Goal: Task Accomplishment & Management: Complete application form

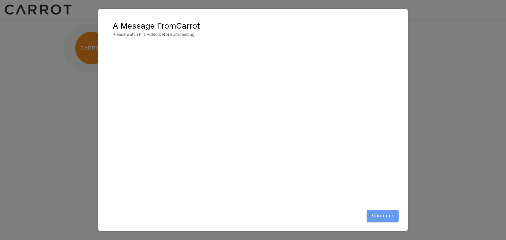
click at [384, 215] on button "Continue" at bounding box center [382, 216] width 32 height 12
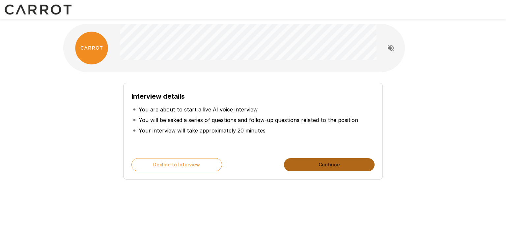
click at [310, 165] on button "Continue" at bounding box center [329, 164] width 91 height 13
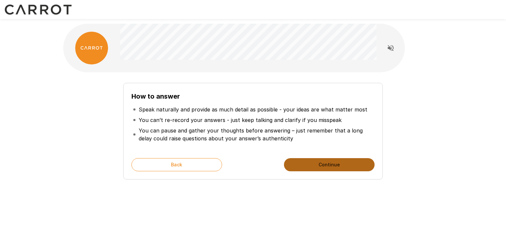
click at [310, 165] on button "Continue" at bounding box center [329, 164] width 91 height 13
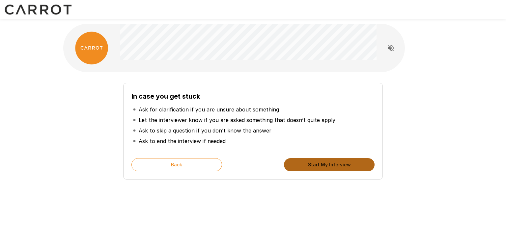
click at [310, 165] on button "Start My Interview" at bounding box center [329, 164] width 91 height 13
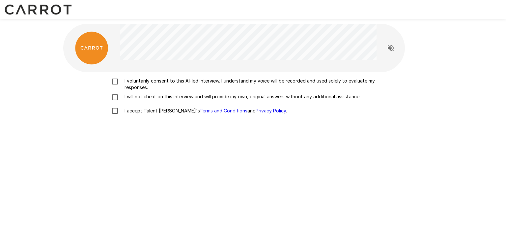
click at [211, 82] on p "I voluntarily consent to this AI-led interview. I understand my voice will be r…" at bounding box center [260, 84] width 276 height 13
click at [161, 96] on p "I will not cheat on this interview and will provide my own, original answers wi…" at bounding box center [241, 96] width 238 height 7
drag, startPoint x: 145, startPoint y: 110, endPoint x: 192, endPoint y: 126, distance: 50.3
click at [145, 110] on p "I accept Talent Llama's Terms and Conditions and Privacy Policy ." at bounding box center [204, 111] width 165 height 7
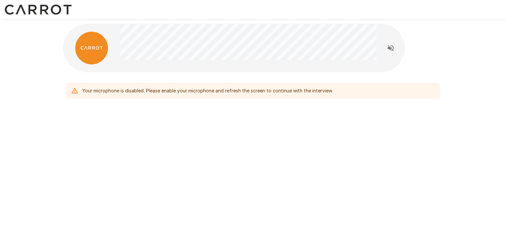
click at [220, 87] on div "Your microphone is disabled. Please enable your microphone and refresh the scre…" at bounding box center [207, 91] width 250 height 12
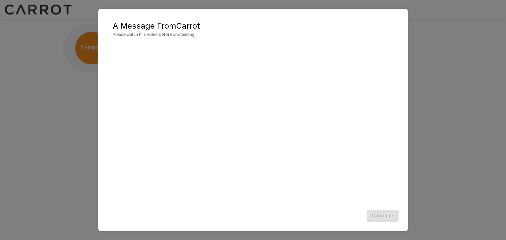
click at [389, 214] on div "Continue" at bounding box center [253, 215] width 296 height 17
click at [384, 216] on button "Continue" at bounding box center [382, 216] width 32 height 12
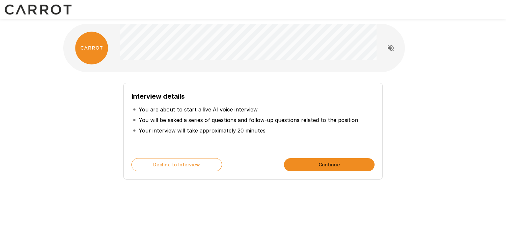
click at [319, 159] on button "Continue" at bounding box center [329, 164] width 91 height 13
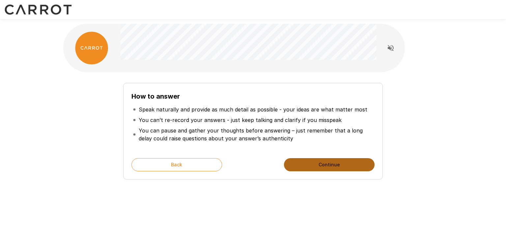
click at [319, 159] on button "Continue" at bounding box center [329, 164] width 91 height 13
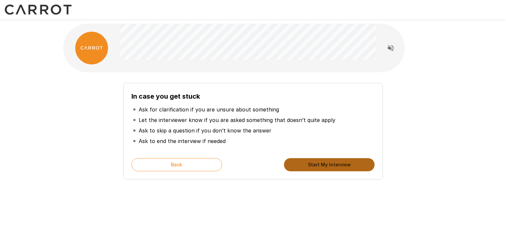
click at [319, 159] on button "Start My Interview" at bounding box center [329, 164] width 91 height 13
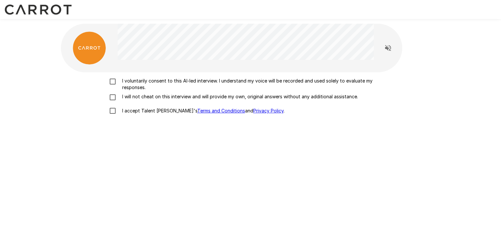
click at [232, 83] on p "I voluntarily consent to this AI-led interview. I understand my voice will be r…" at bounding box center [257, 84] width 276 height 13
click at [213, 94] on p "I will not cheat on this interview and will provide my own, original answers wi…" at bounding box center [238, 96] width 238 height 7
click at [154, 111] on p "I accept Talent Llama's Terms and Conditions and Privacy Policy ." at bounding box center [201, 111] width 165 height 7
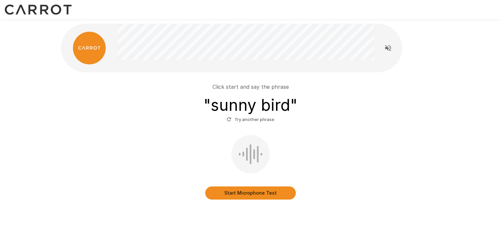
click at [269, 190] on button "Start Microphone Test" at bounding box center [250, 193] width 91 height 13
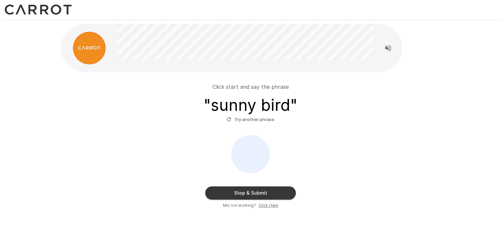
click at [260, 193] on button "Stop & Submit" at bounding box center [250, 193] width 91 height 13
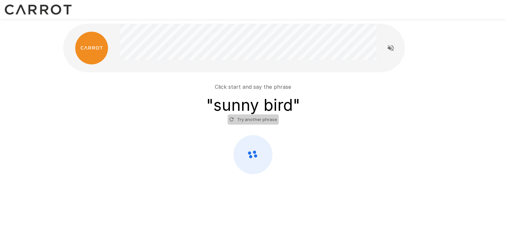
click at [256, 122] on button "Try another phrase" at bounding box center [252, 120] width 51 height 10
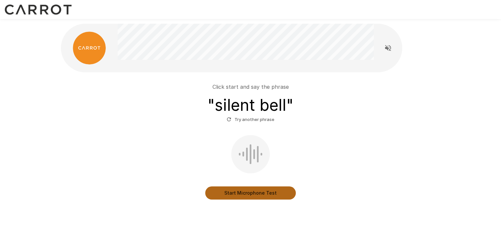
click at [253, 191] on button "Start Microphone Test" at bounding box center [250, 193] width 91 height 13
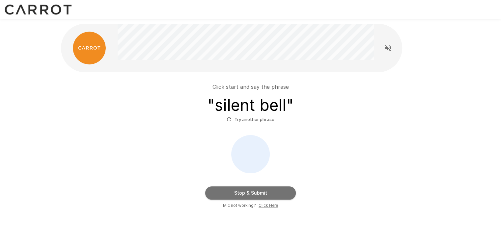
click at [253, 191] on button "Stop & Submit" at bounding box center [250, 193] width 91 height 13
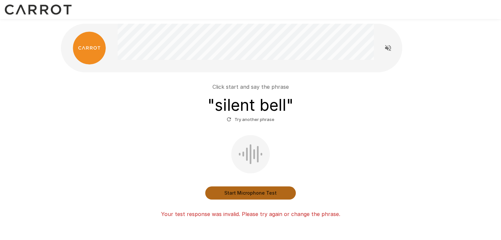
click at [255, 190] on button "Start Microphone Test" at bounding box center [250, 193] width 91 height 13
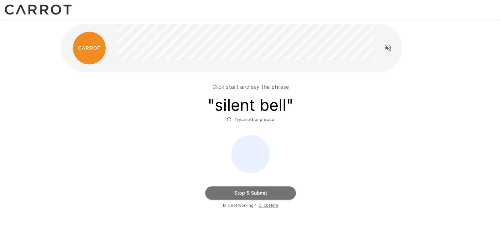
click at [255, 190] on button "Stop & Submit" at bounding box center [250, 193] width 91 height 13
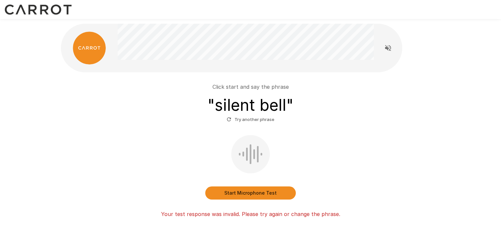
click at [254, 187] on button "Start Microphone Test" at bounding box center [250, 193] width 91 height 13
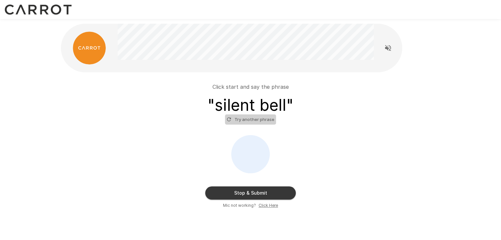
click at [254, 119] on button "Try another phrase" at bounding box center [250, 120] width 51 height 10
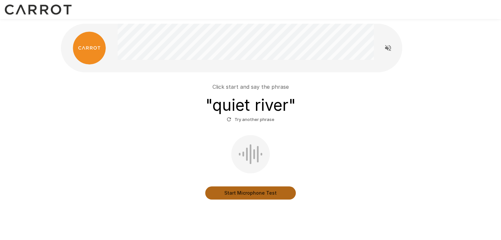
click at [249, 197] on button "Start Microphone Test" at bounding box center [250, 193] width 91 height 13
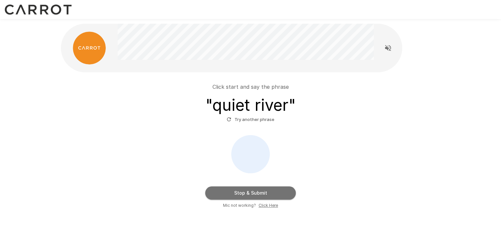
click at [259, 192] on button "Stop & Submit" at bounding box center [250, 193] width 91 height 13
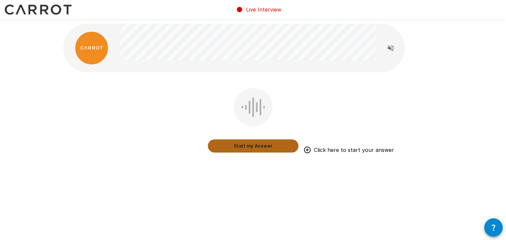
click at [267, 149] on button "Start my Answer" at bounding box center [253, 146] width 91 height 13
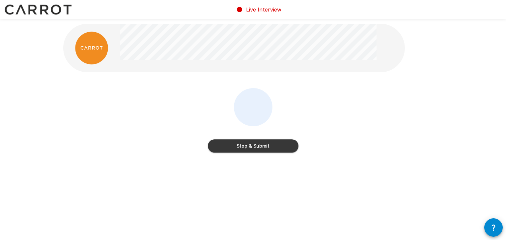
click at [267, 149] on button "Stop & Submit" at bounding box center [253, 146] width 91 height 13
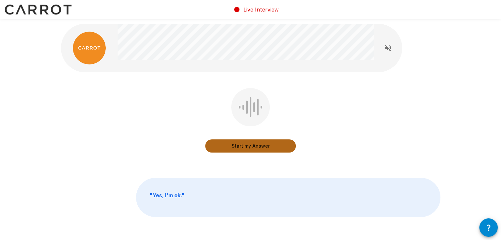
click at [252, 147] on button "Start my Answer" at bounding box center [250, 146] width 91 height 13
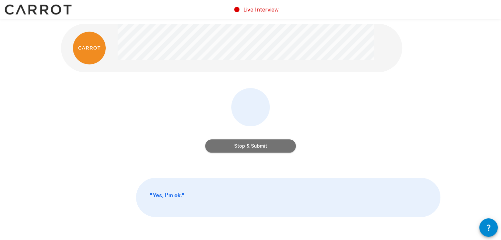
click at [252, 147] on button "Stop & Submit" at bounding box center [250, 146] width 91 height 13
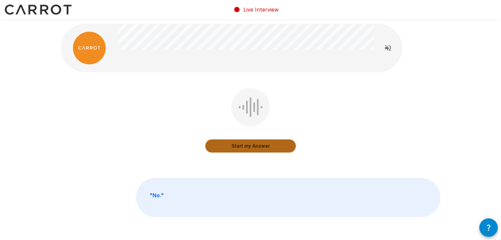
click at [252, 147] on button "Start my Answer" at bounding box center [250, 146] width 91 height 13
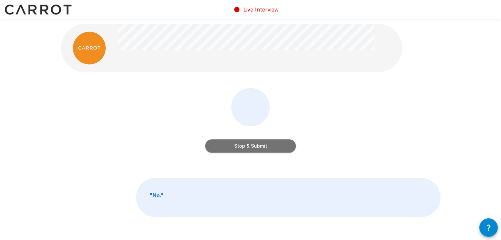
click at [252, 147] on button "Stop & Submit" at bounding box center [250, 146] width 91 height 13
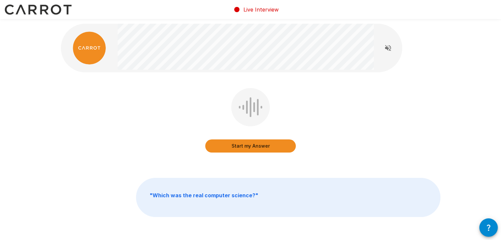
click at [250, 144] on button "Start my Answer" at bounding box center [250, 146] width 91 height 13
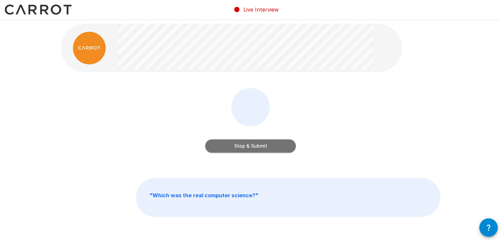
click at [250, 144] on button "Stop & Submit" at bounding box center [250, 146] width 91 height 13
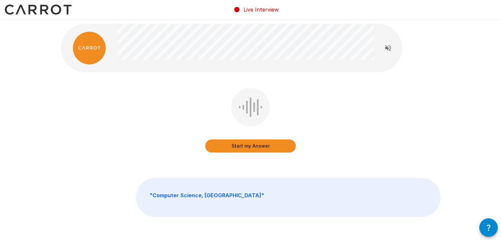
click at [250, 144] on button "Start my Answer" at bounding box center [250, 146] width 91 height 13
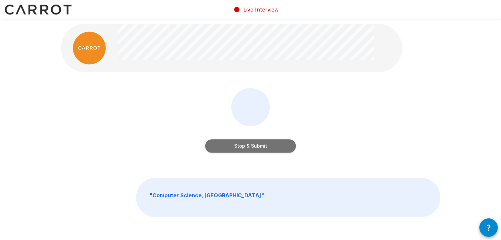
click at [250, 144] on button "Stop & Submit" at bounding box center [250, 146] width 91 height 13
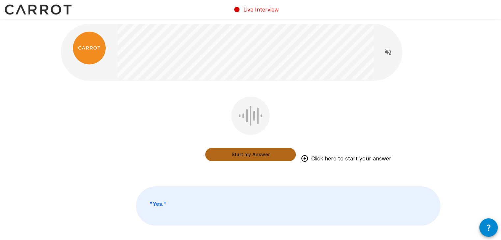
click at [248, 154] on button "Start my Answer" at bounding box center [250, 154] width 91 height 13
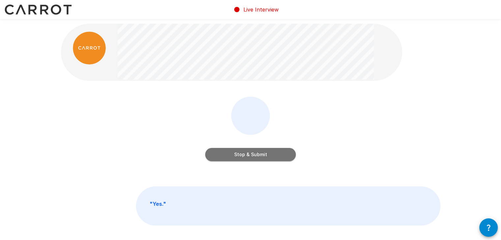
click at [248, 154] on button "Stop & Submit" at bounding box center [250, 154] width 91 height 13
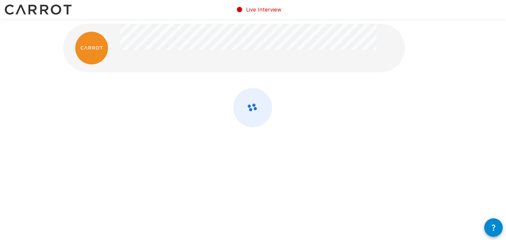
click at [330, 163] on div at bounding box center [252, 107] width 395 height 215
click at [260, 110] on icon at bounding box center [252, 108] width 38 height 39
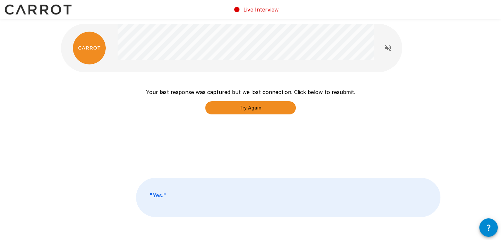
click at [263, 109] on button "Try Again" at bounding box center [250, 107] width 91 height 13
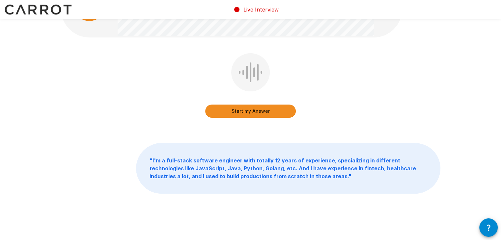
scroll to position [45, 0]
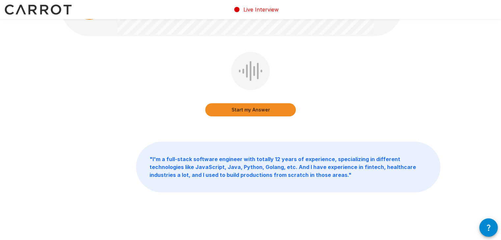
click at [261, 111] on button "Start my Answer" at bounding box center [250, 109] width 91 height 13
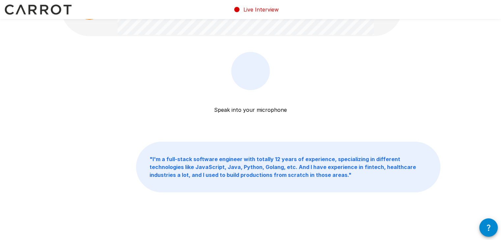
scroll to position [0, 0]
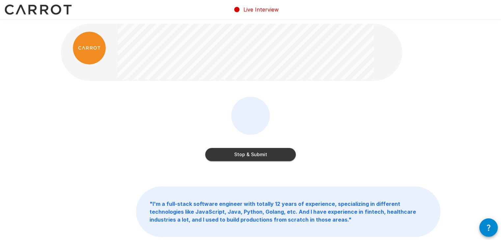
click at [248, 153] on button "Stop & Submit" at bounding box center [250, 154] width 91 height 13
